Goal: Navigation & Orientation: Find specific page/section

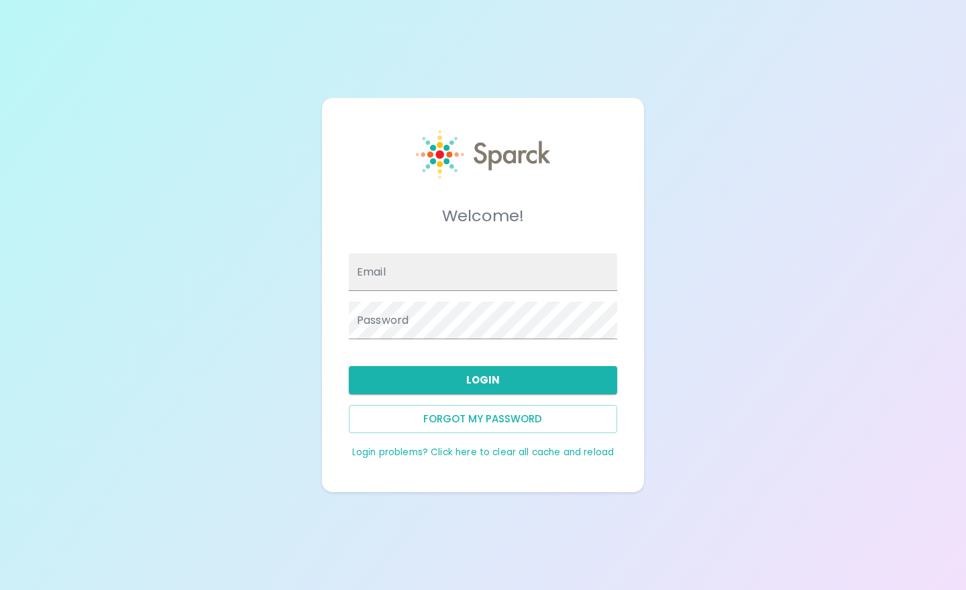
type input "[EMAIL_ADDRESS][DOMAIN_NAME]"
drag, startPoint x: 0, startPoint y: 0, endPoint x: 429, endPoint y: 181, distance: 466.0
click at [440, 186] on div at bounding box center [483, 167] width 134 height 75
click at [468, 375] on button "Login" at bounding box center [483, 380] width 268 height 28
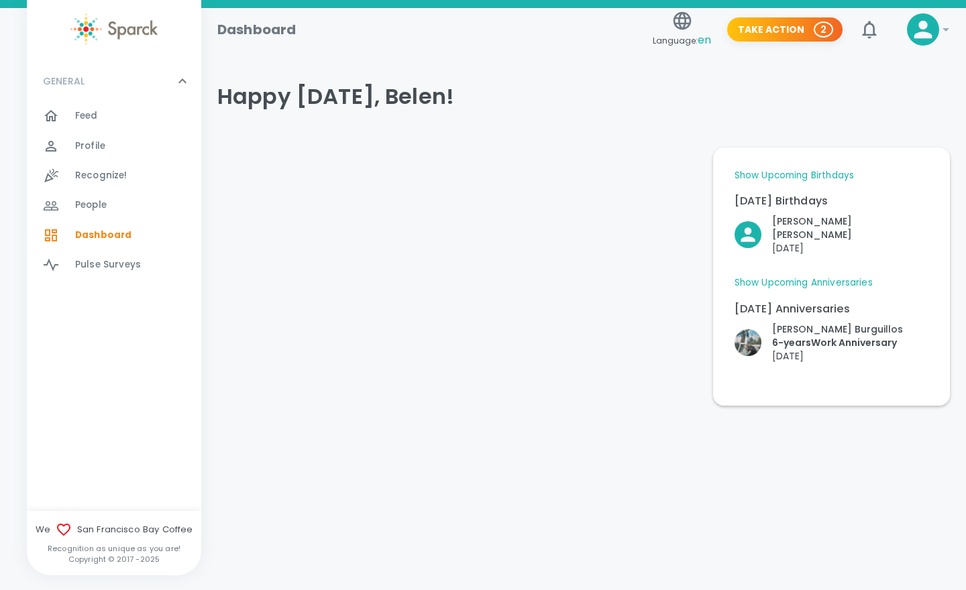
click at [97, 121] on span "Feed" at bounding box center [86, 115] width 23 height 13
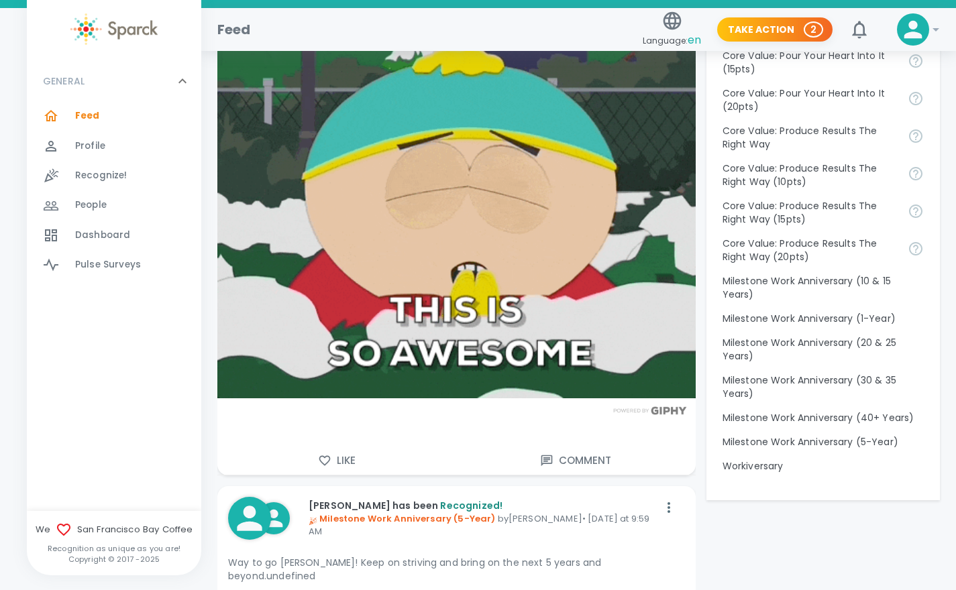
scroll to position [1294, 0]
